Goal: Information Seeking & Learning: Learn about a topic

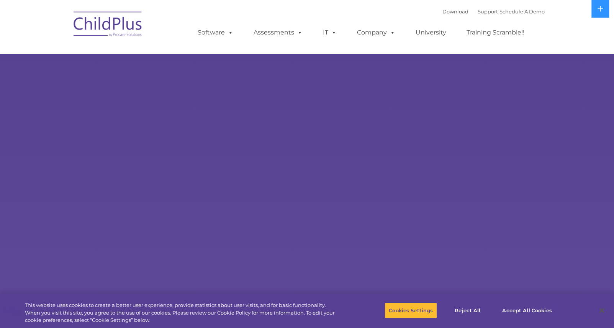
select select "MEDIUM"
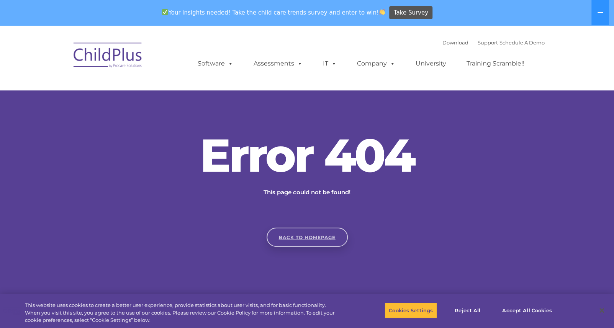
click at [279, 243] on link "Back to homepage" at bounding box center [307, 237] width 81 height 19
click at [308, 236] on link "Back to homepage" at bounding box center [307, 237] width 81 height 19
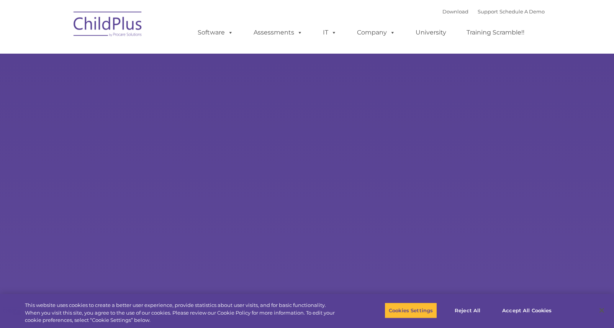
type input ""
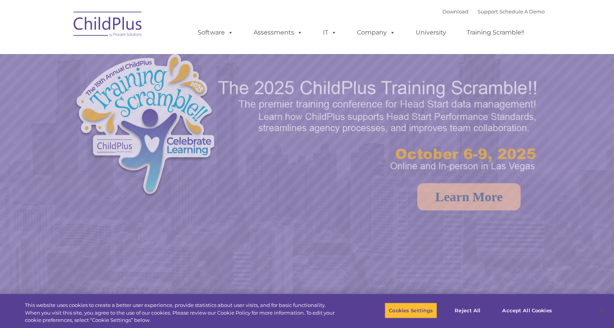
select select "MEDIUM"
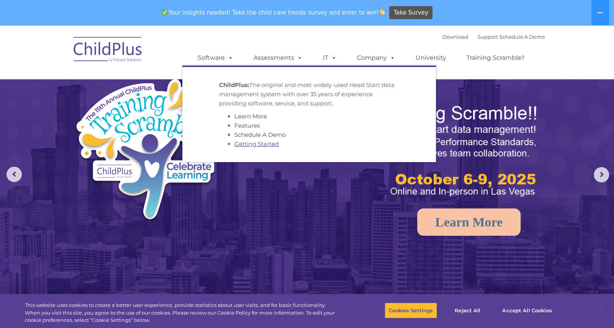
click at [241, 145] on link "Getting Started" at bounding box center [257, 143] width 44 height 7
